Goal: Navigation & Orientation: Go to known website

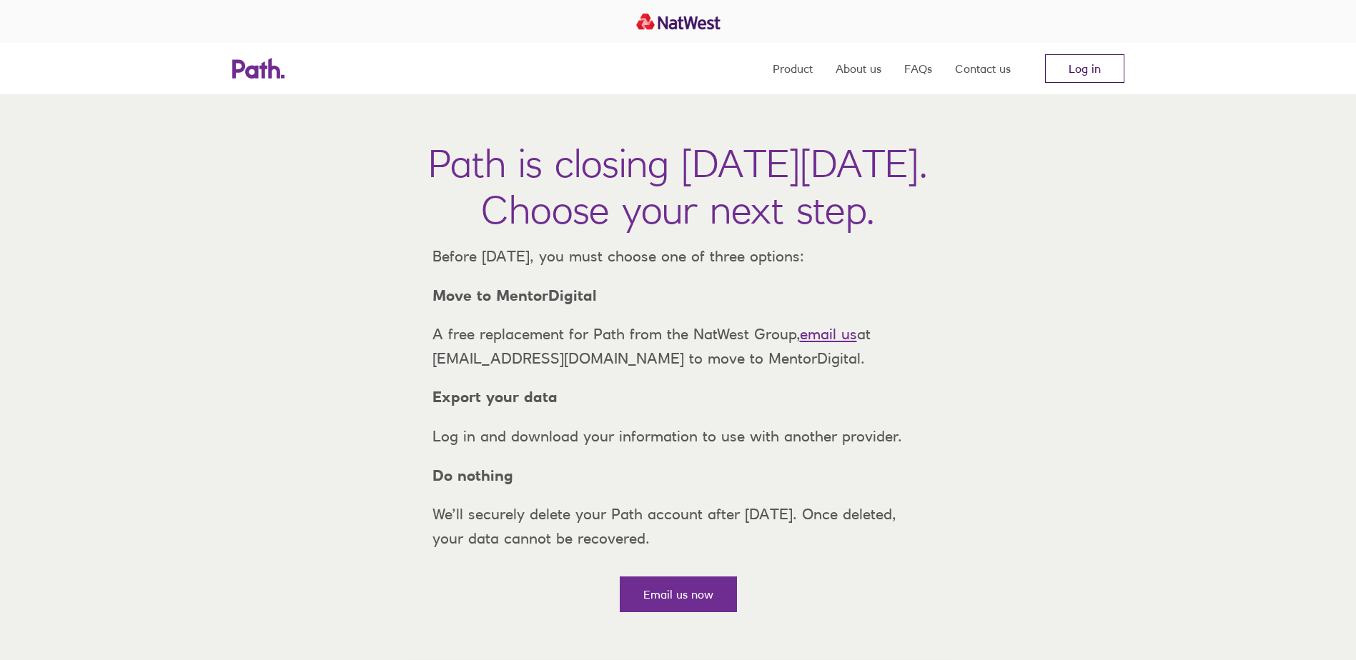
click at [1082, 72] on link "Log in" at bounding box center [1084, 68] width 79 height 29
click at [1091, 77] on link "Log in" at bounding box center [1084, 68] width 79 height 29
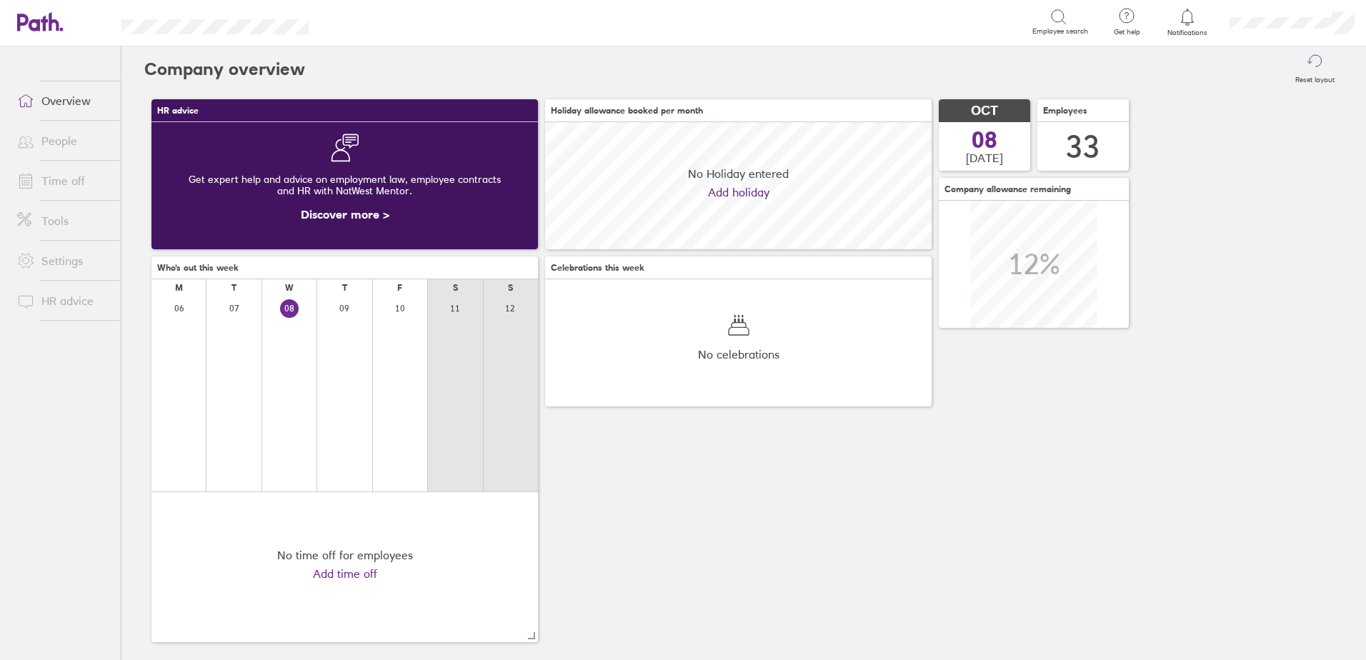
scroll to position [127, 387]
